Goal: Task Accomplishment & Management: Manage account settings

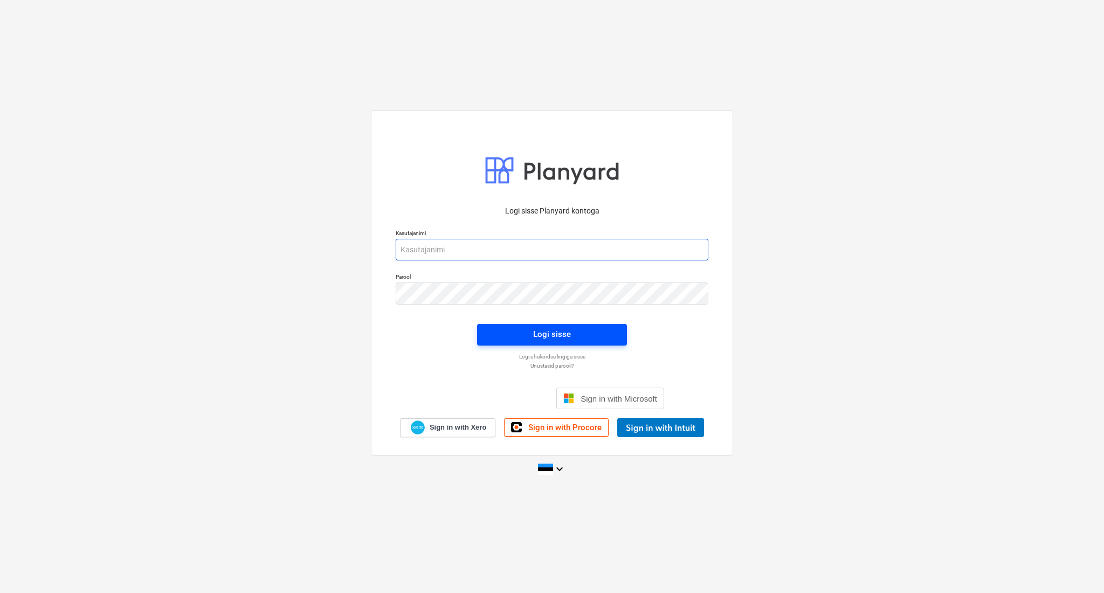
type input "[PERSON_NAME][EMAIL_ADDRESS][DOMAIN_NAME]"
click at [546, 332] on div "Logi sisse" at bounding box center [552, 334] width 38 height 14
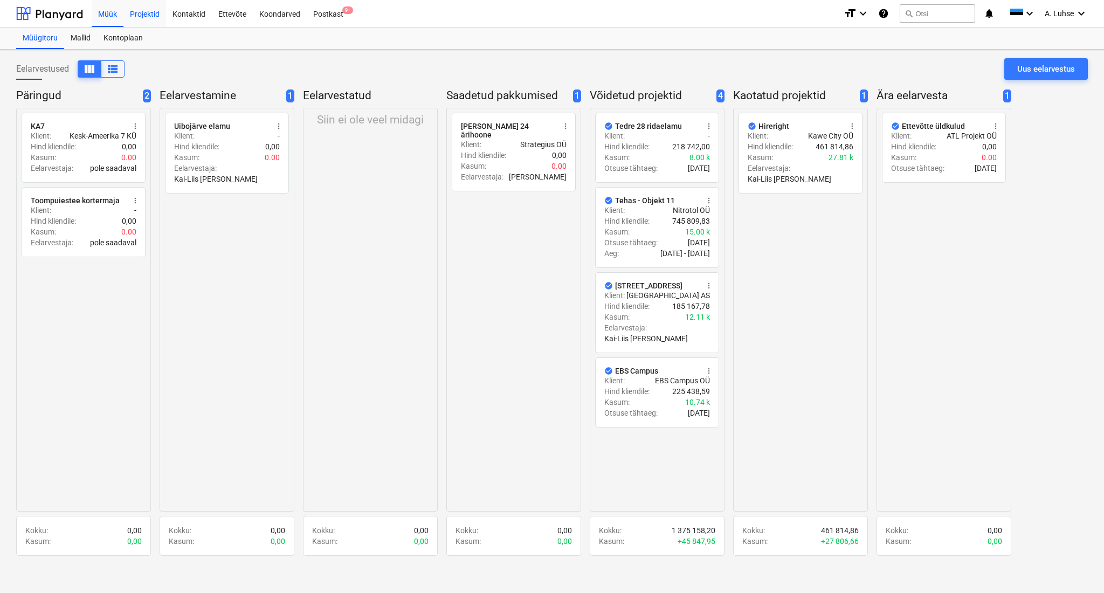
click at [139, 12] on div "Projektid" at bounding box center [144, 12] width 43 height 27
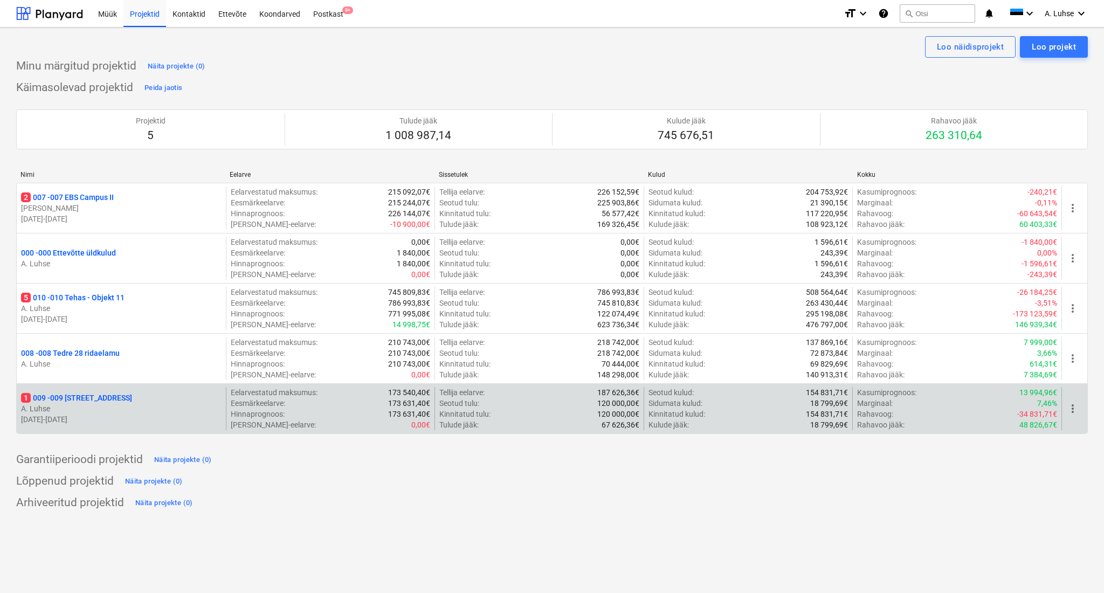
click at [147, 407] on p "A. Luhse" at bounding box center [121, 408] width 201 height 11
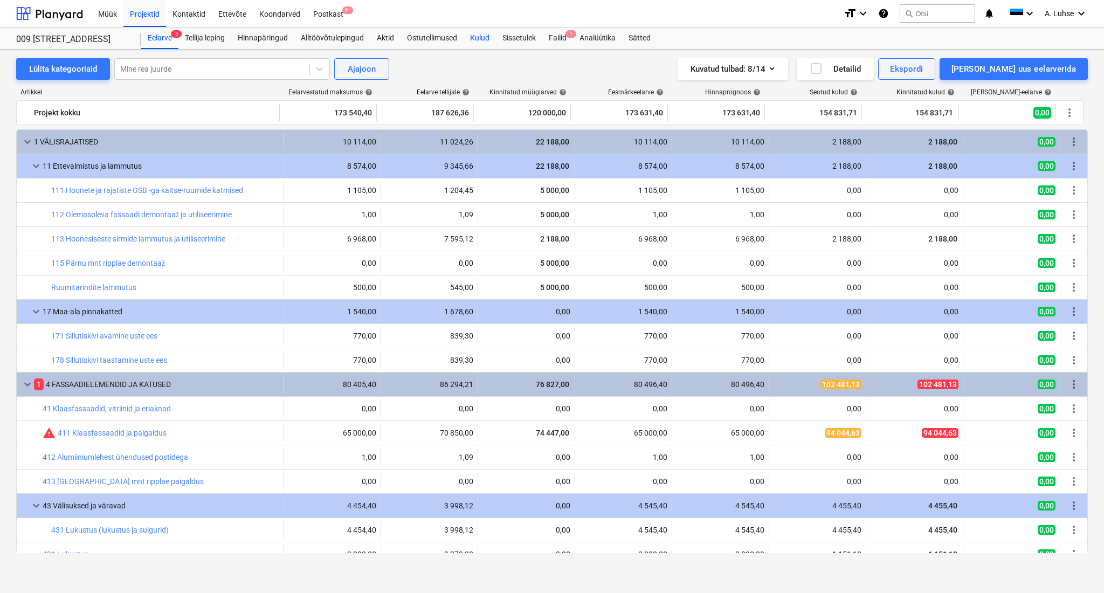
click at [480, 38] on div "Kulud" at bounding box center [480, 38] width 32 height 22
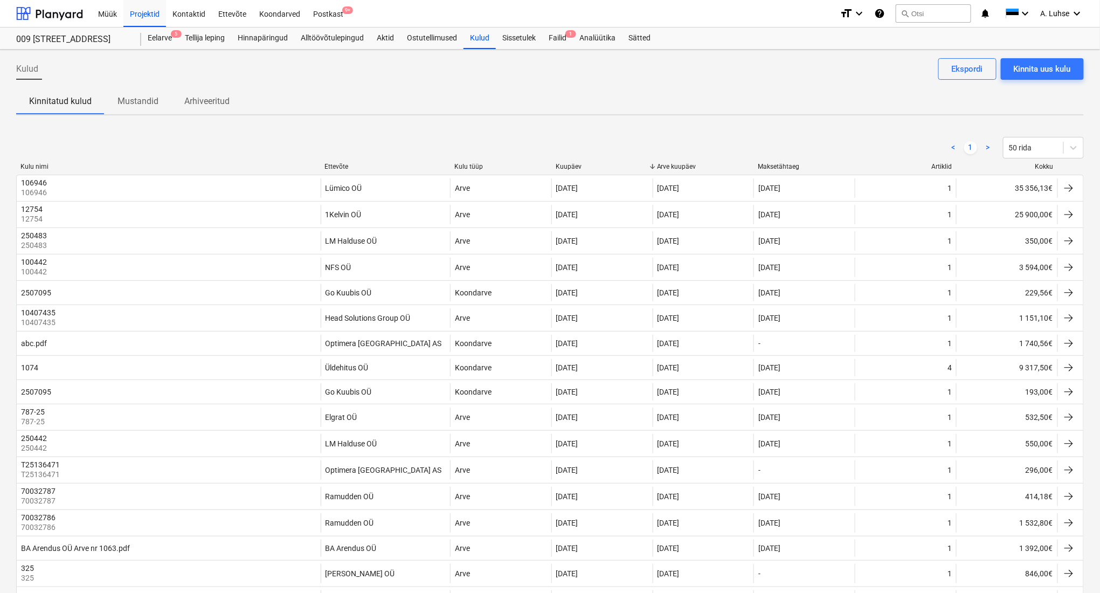
click at [337, 164] on div "Ettevõte" at bounding box center [385, 167] width 121 height 8
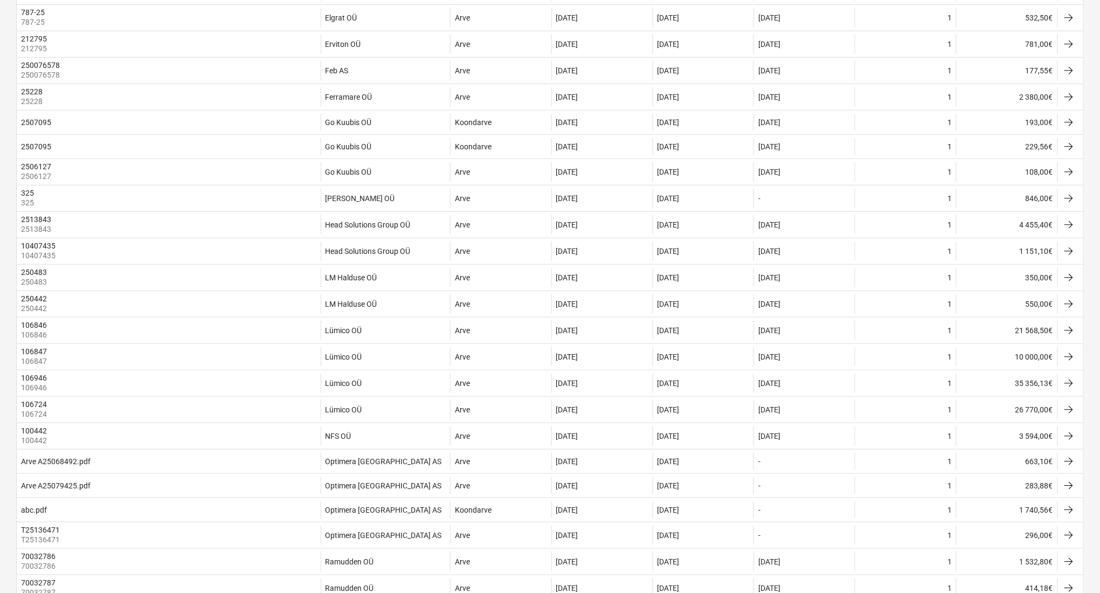
scroll to position [287, 0]
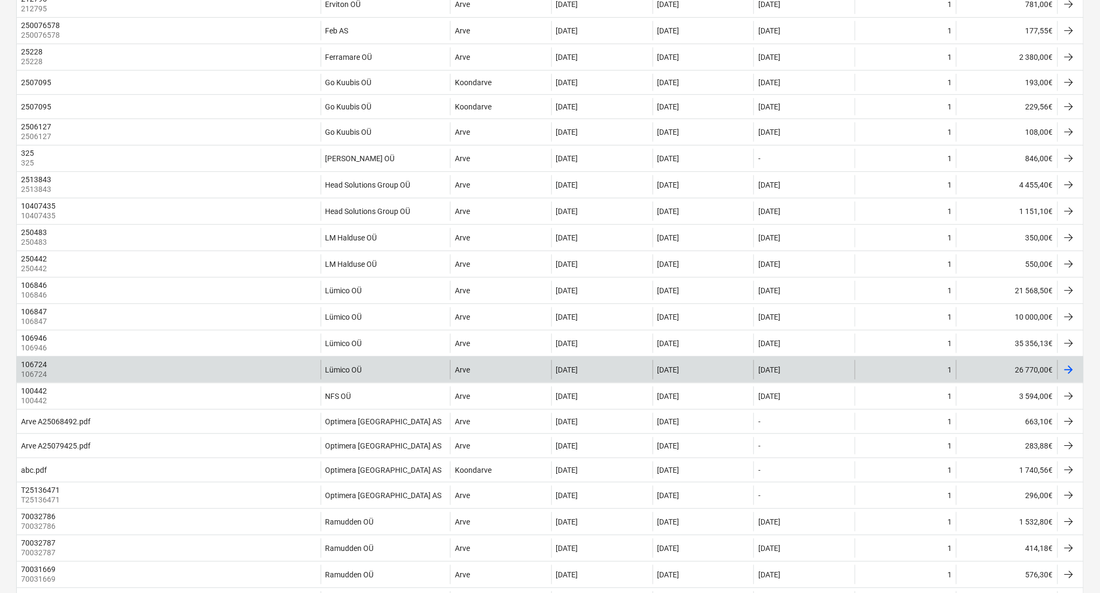
click at [404, 375] on div "Lümico OÜ" at bounding box center [385, 369] width 129 height 19
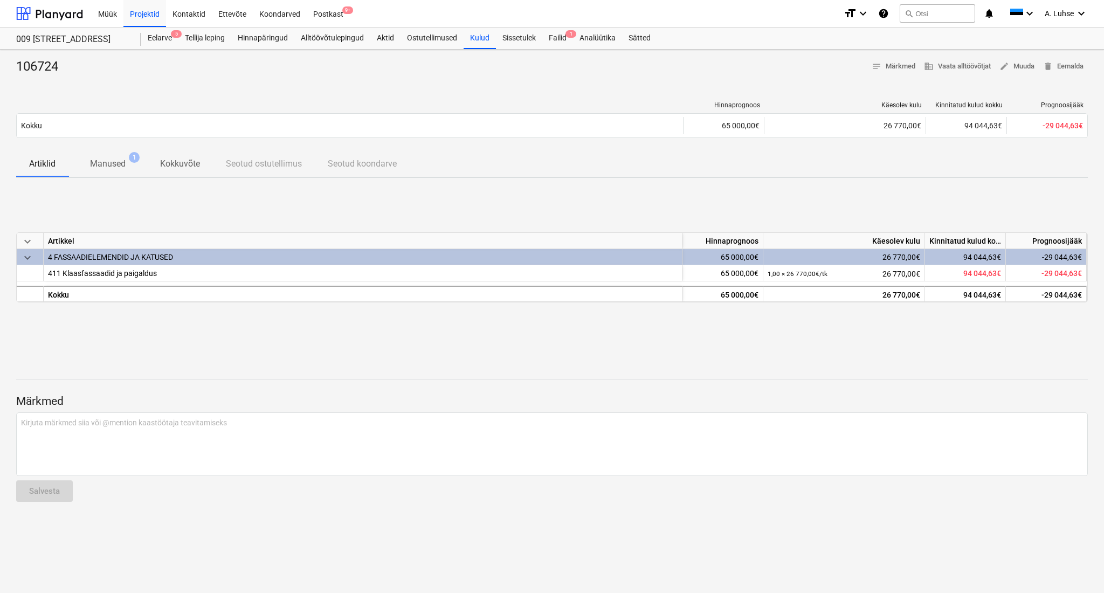
click at [113, 157] on p "Manused" at bounding box center [108, 163] width 36 height 13
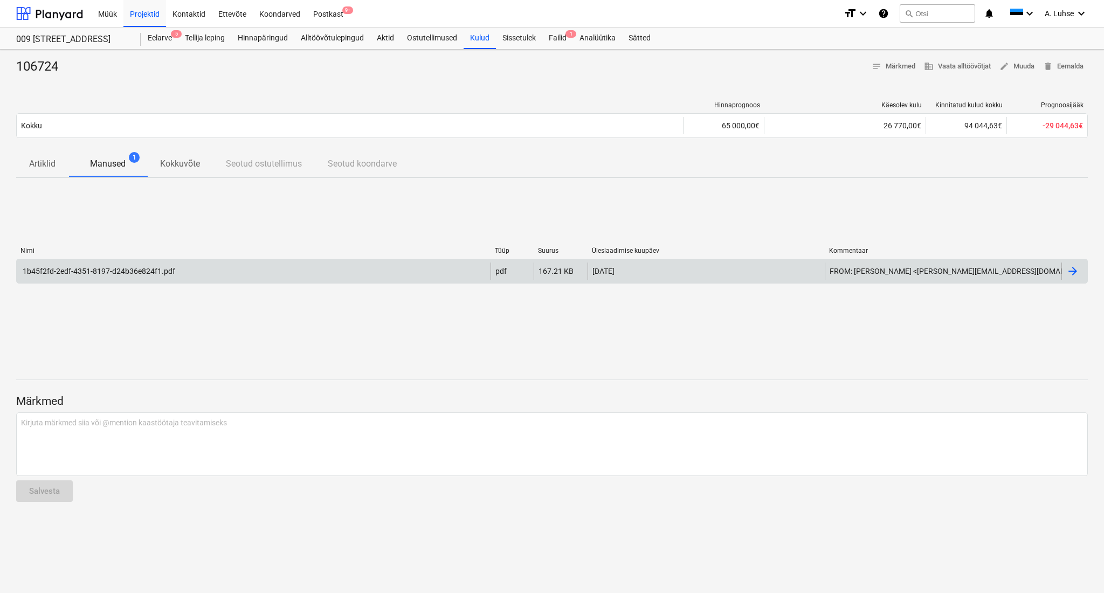
click at [173, 271] on div "1b45f2fd-2edf-4351-8197-d24b36e824f1.pdf" at bounding box center [98, 271] width 154 height 9
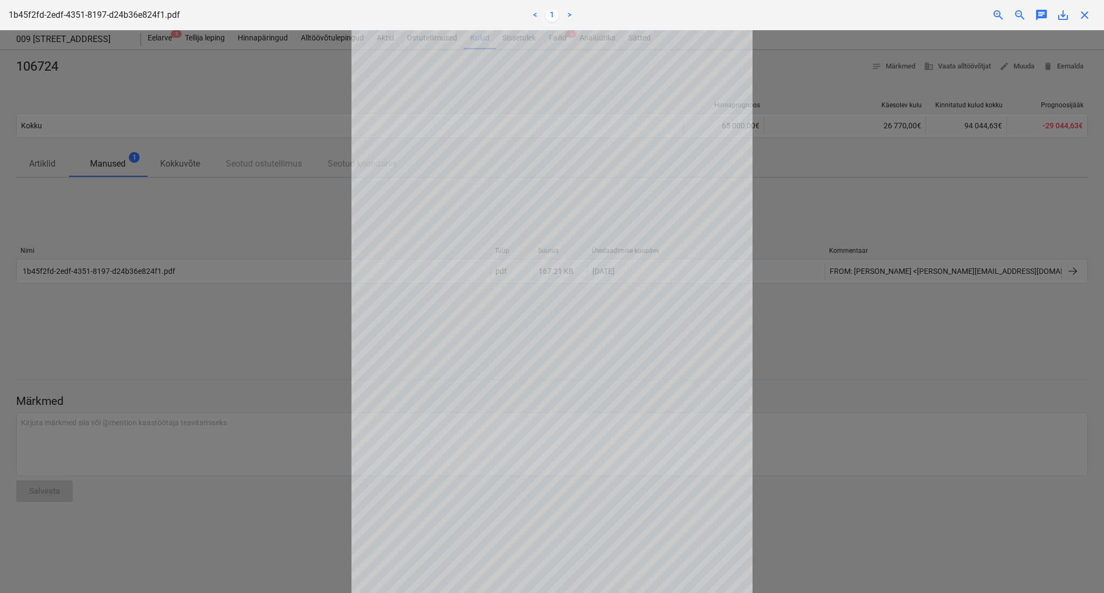
click at [243, 227] on div at bounding box center [552, 311] width 1104 height 563
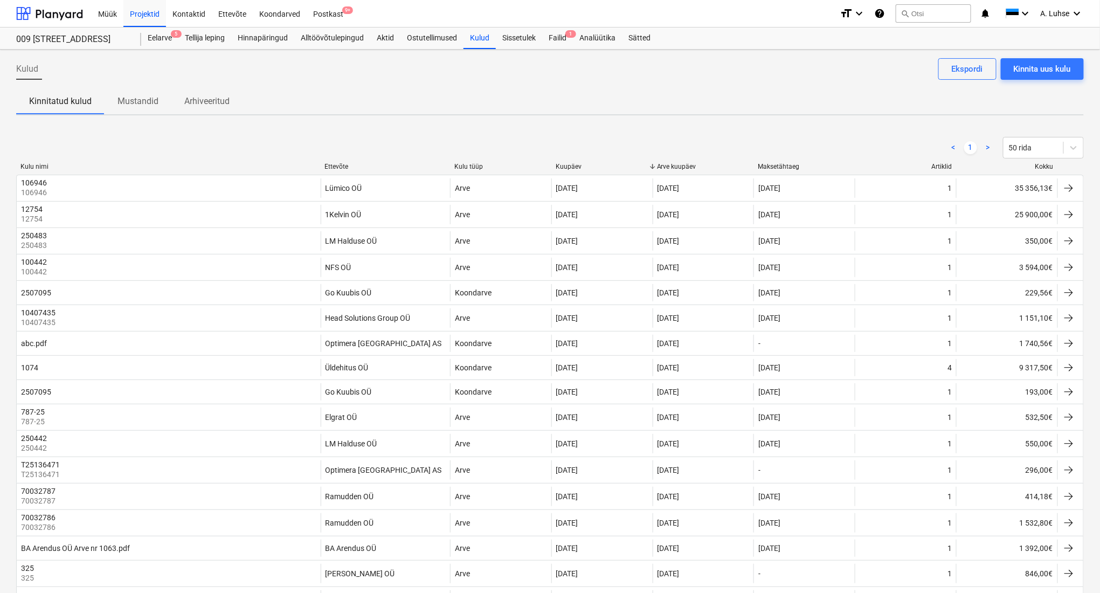
click at [339, 161] on div "< 1 > 50 rida" at bounding box center [550, 148] width 1068 height 30
click at [339, 166] on div "Ettevõte" at bounding box center [385, 167] width 121 height 8
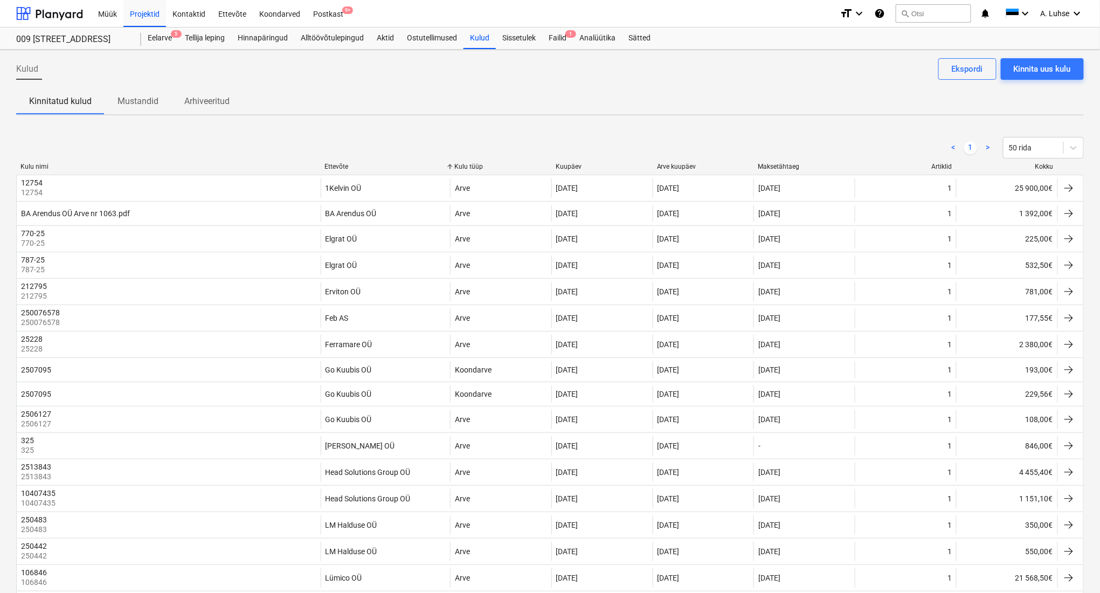
click at [336, 166] on div "Ettevõte" at bounding box center [385, 167] width 121 height 8
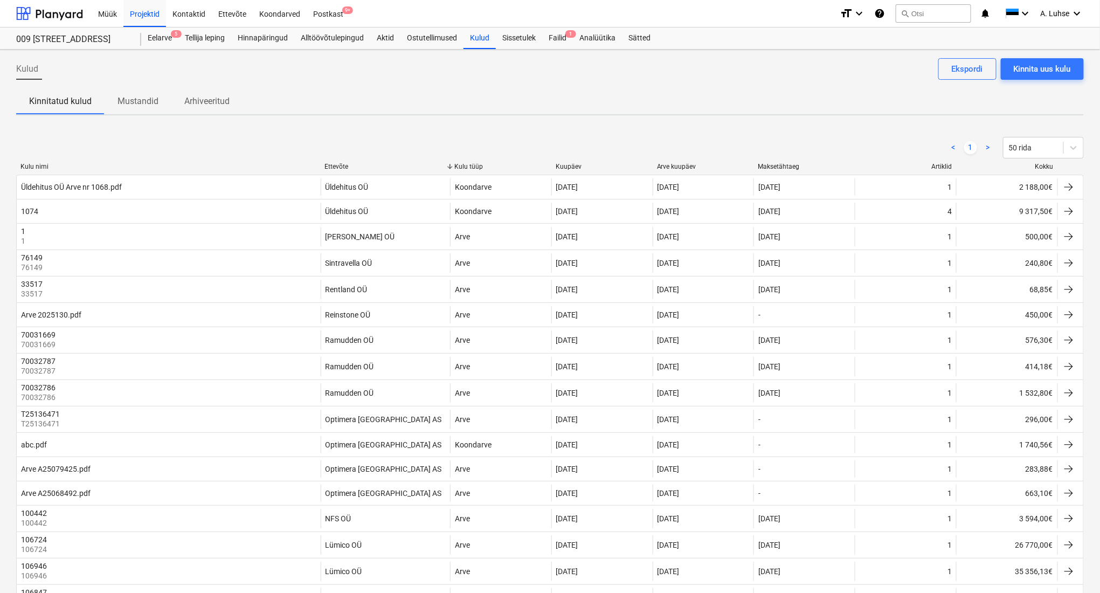
click at [336, 166] on div "Ettevõte" at bounding box center [385, 167] width 121 height 8
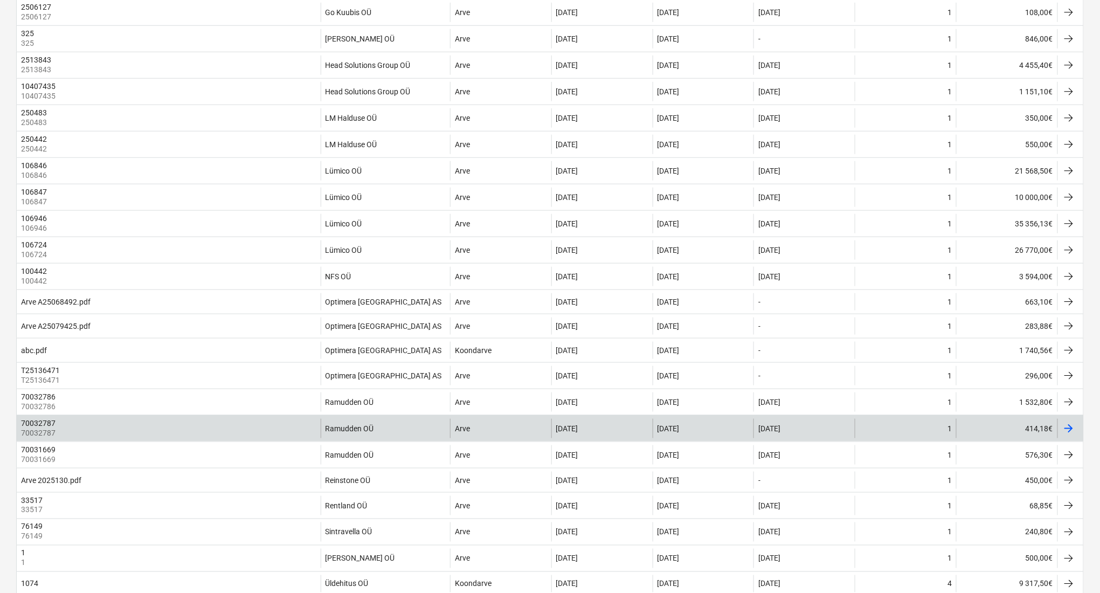
scroll to position [352, 0]
